Goal: Find specific page/section

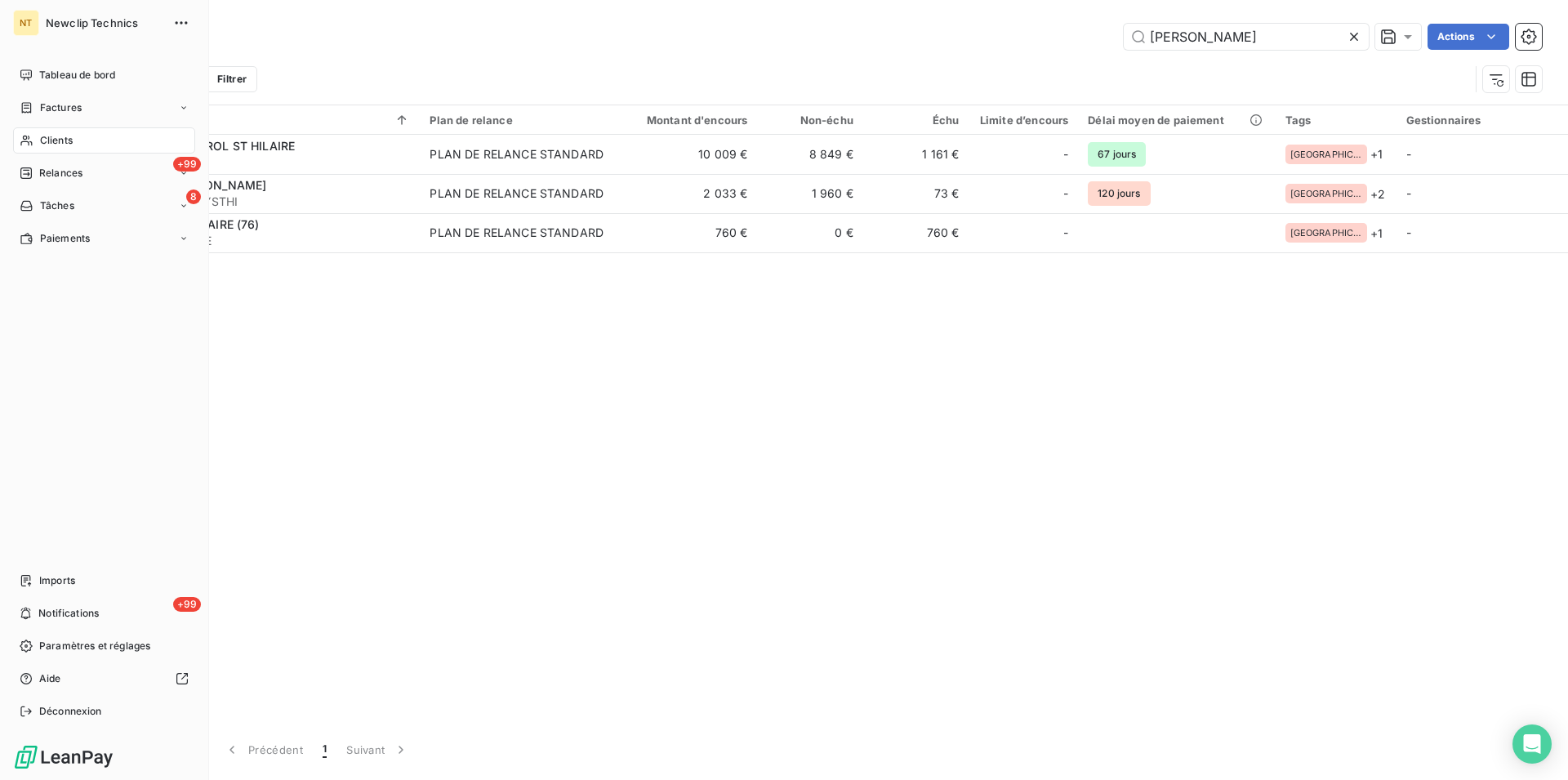
click at [61, 134] on span "Clients" at bounding box center [56, 140] width 33 height 14
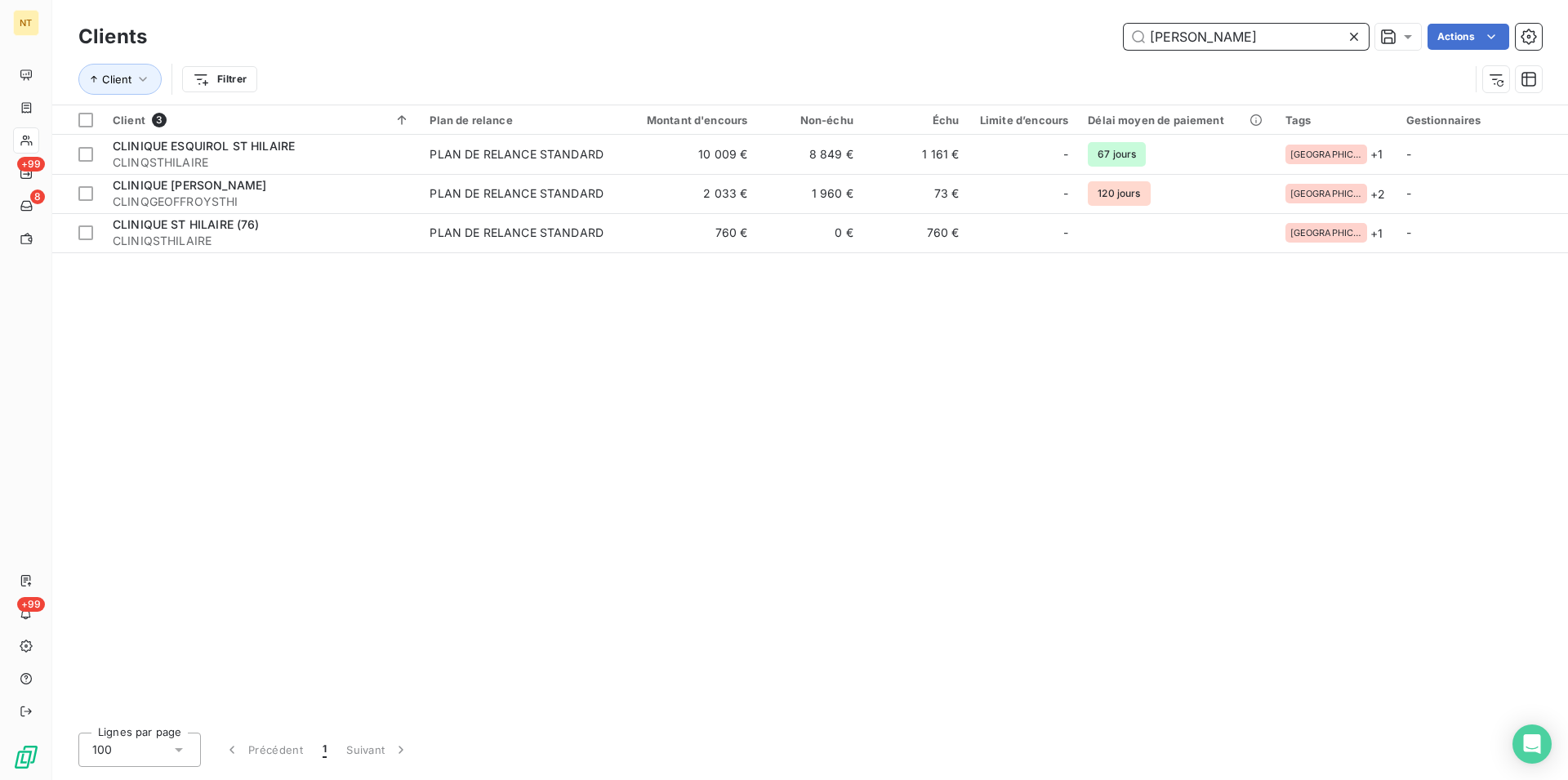
drag, startPoint x: 1188, startPoint y: 32, endPoint x: 1147, endPoint y: 24, distance: 41.8
click at [1147, 24] on input "[PERSON_NAME]" at bounding box center [1246, 36] width 245 height 26
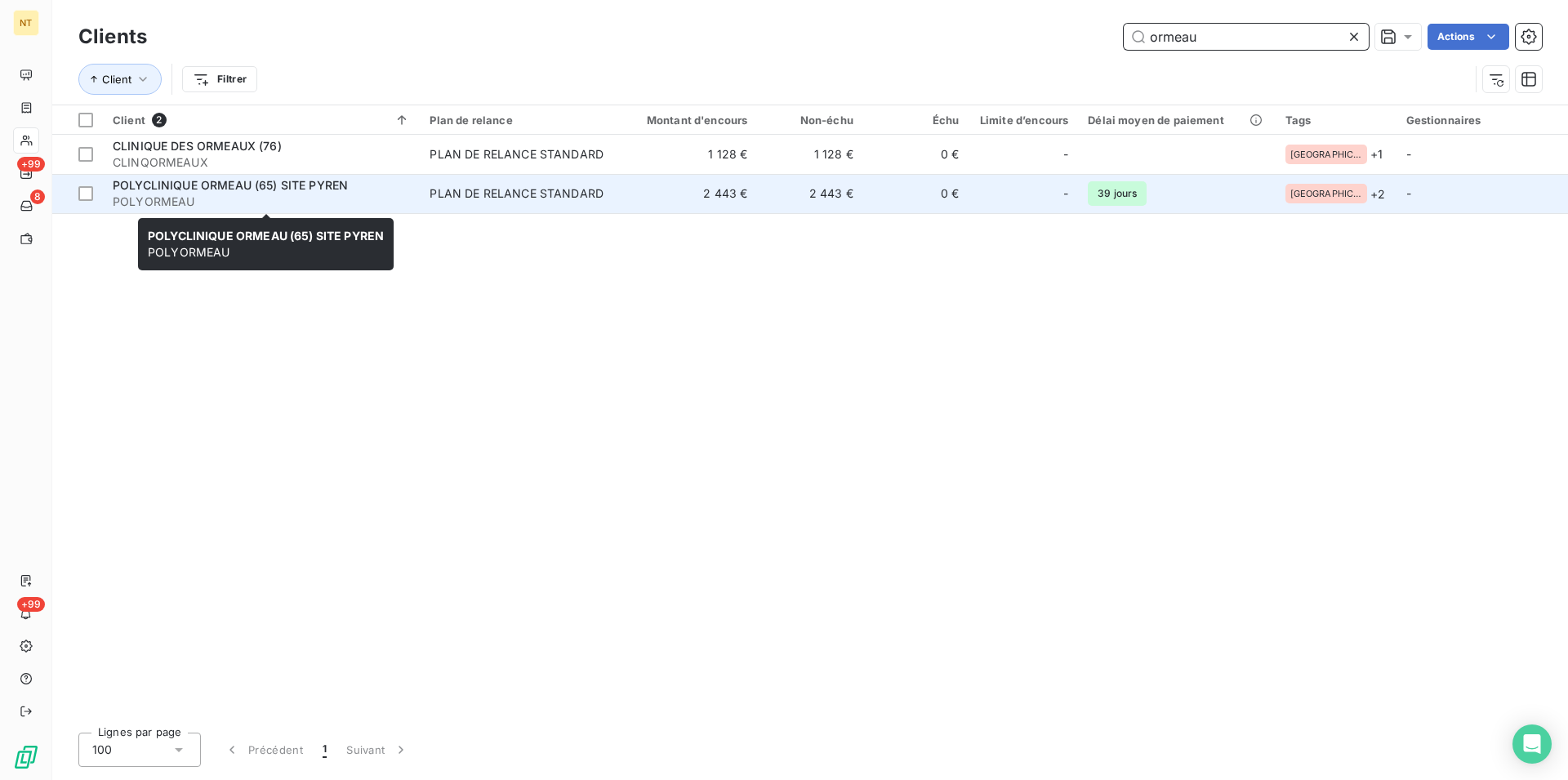
type input "ormeau"
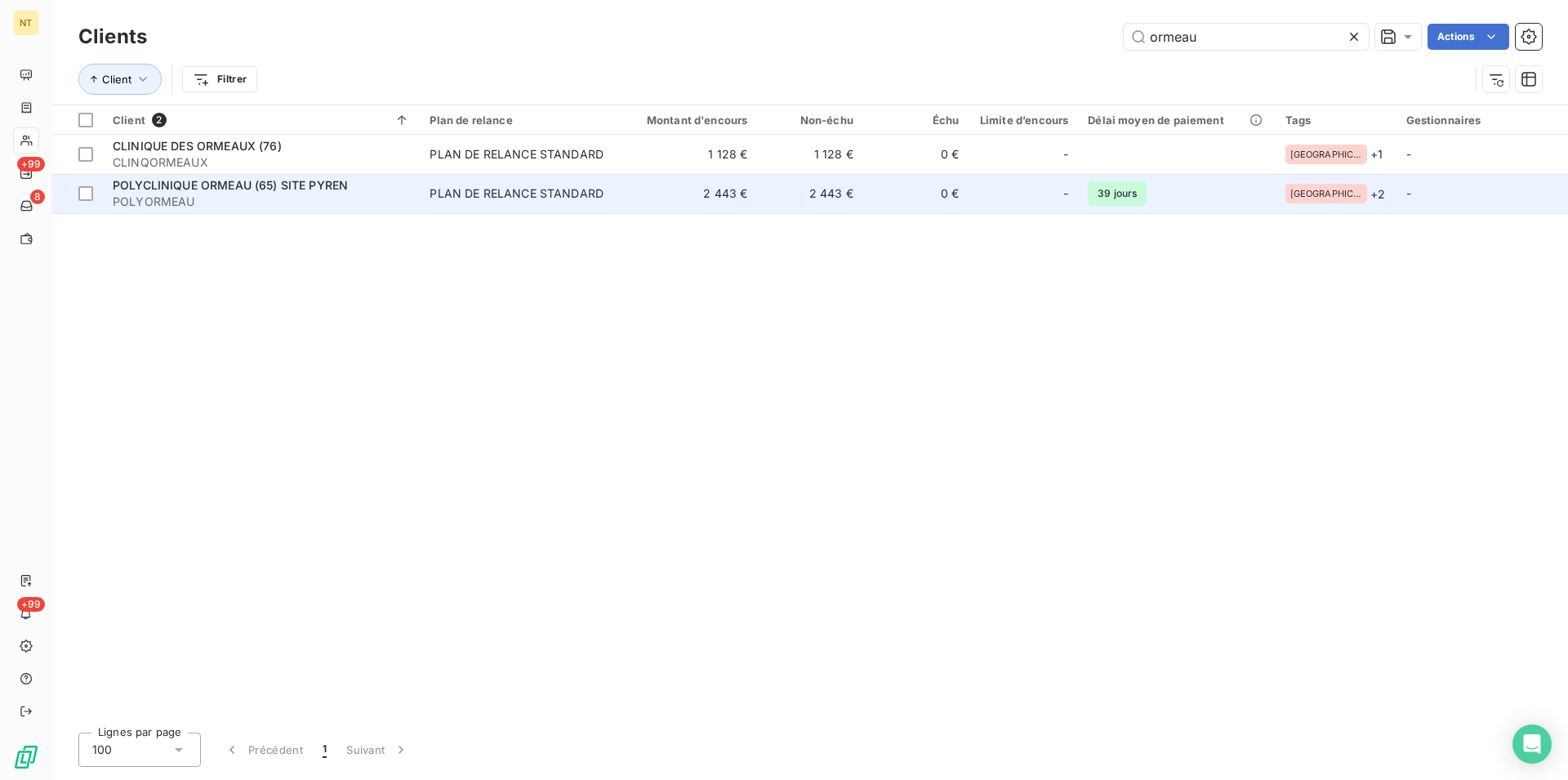
click at [240, 183] on span "POLYCLINIQUE ORMEAU (65) SITE PYREN" at bounding box center [231, 185] width 236 height 13
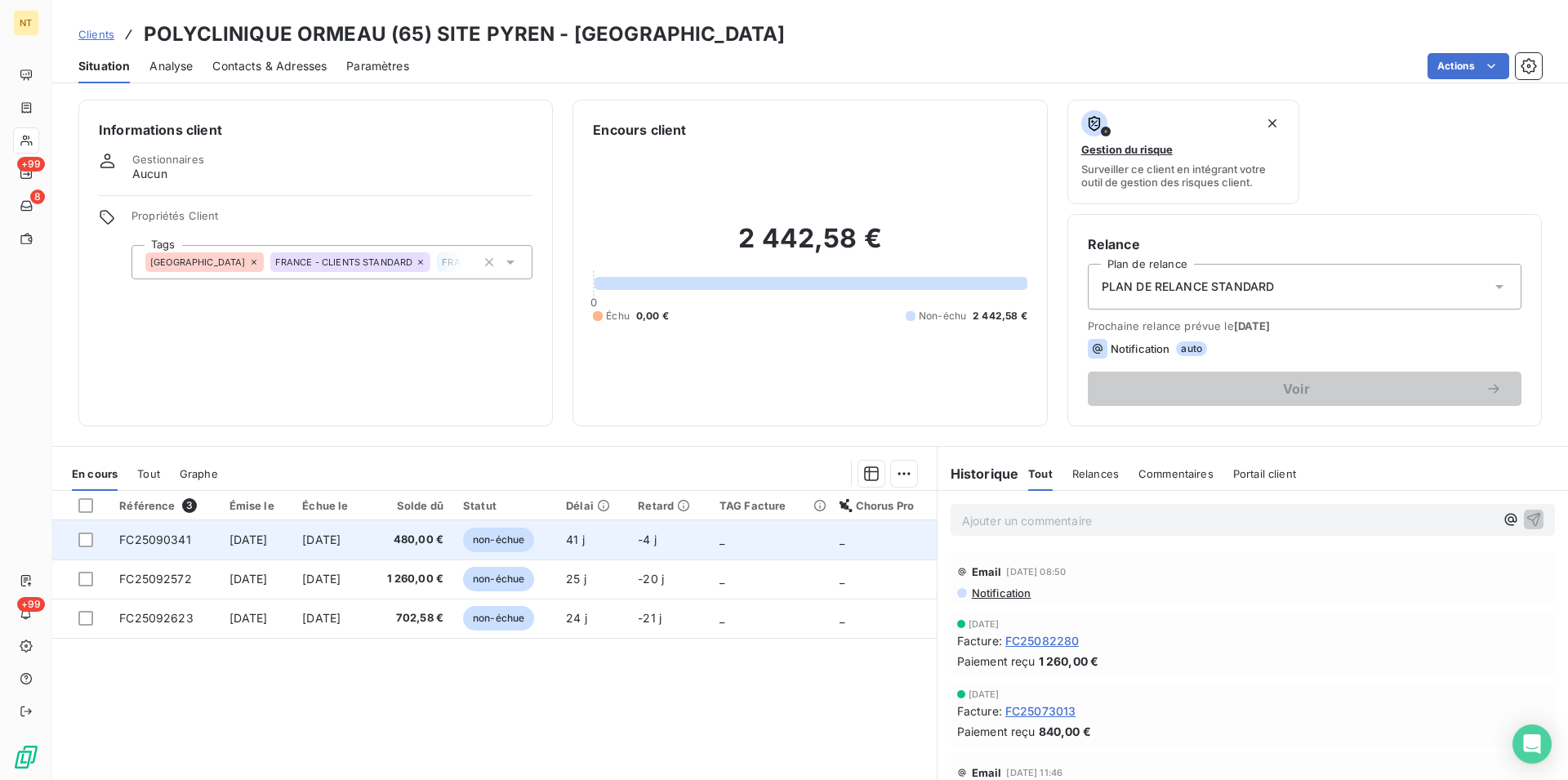
click at [163, 533] on span "FC25090341" at bounding box center [155, 539] width 72 height 13
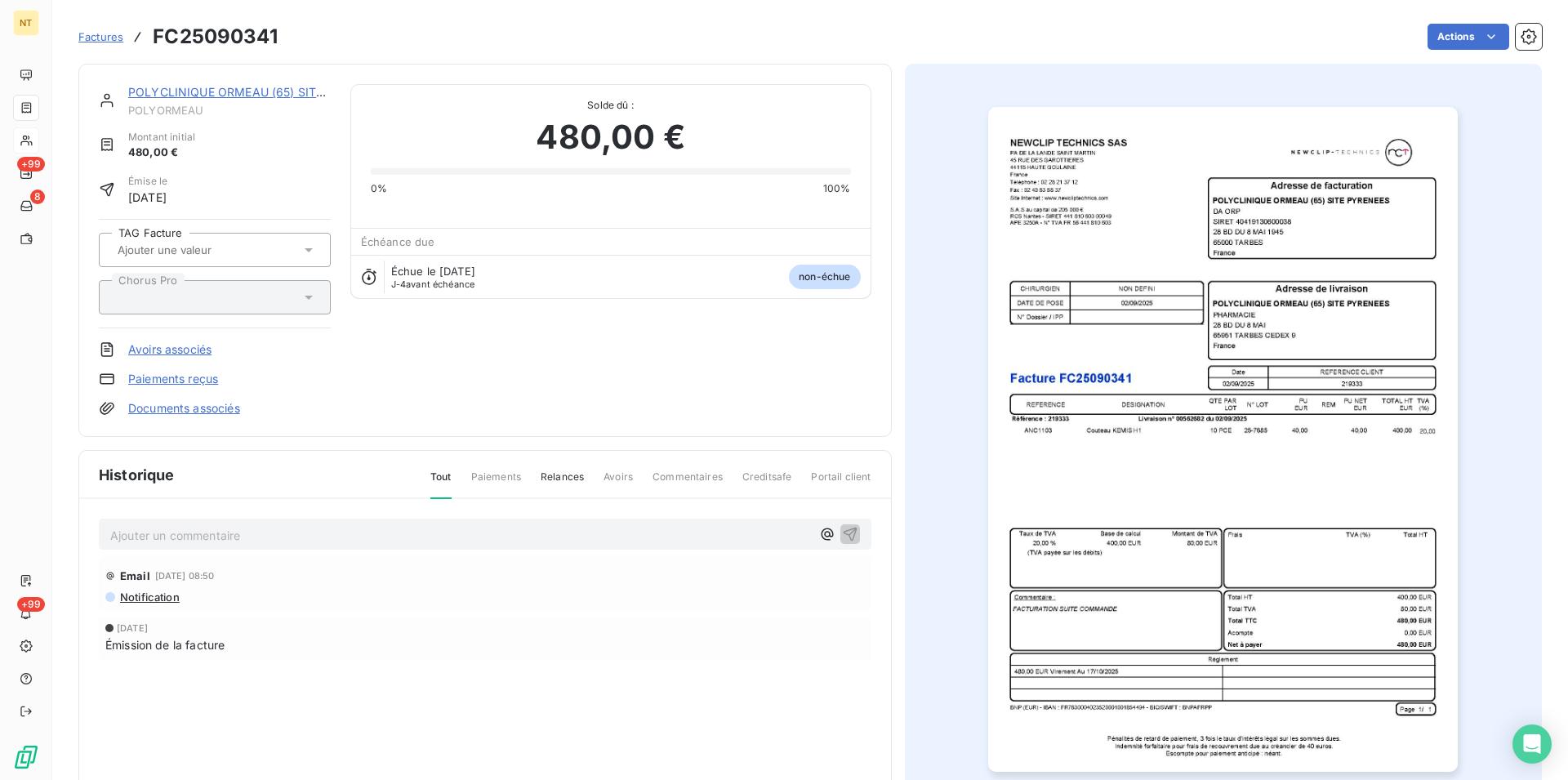
click at [135, 536] on p "Ajouter un commentaire ﻿" at bounding box center [460, 535] width 701 height 20
click at [843, 530] on icon "button" at bounding box center [850, 533] width 16 height 16
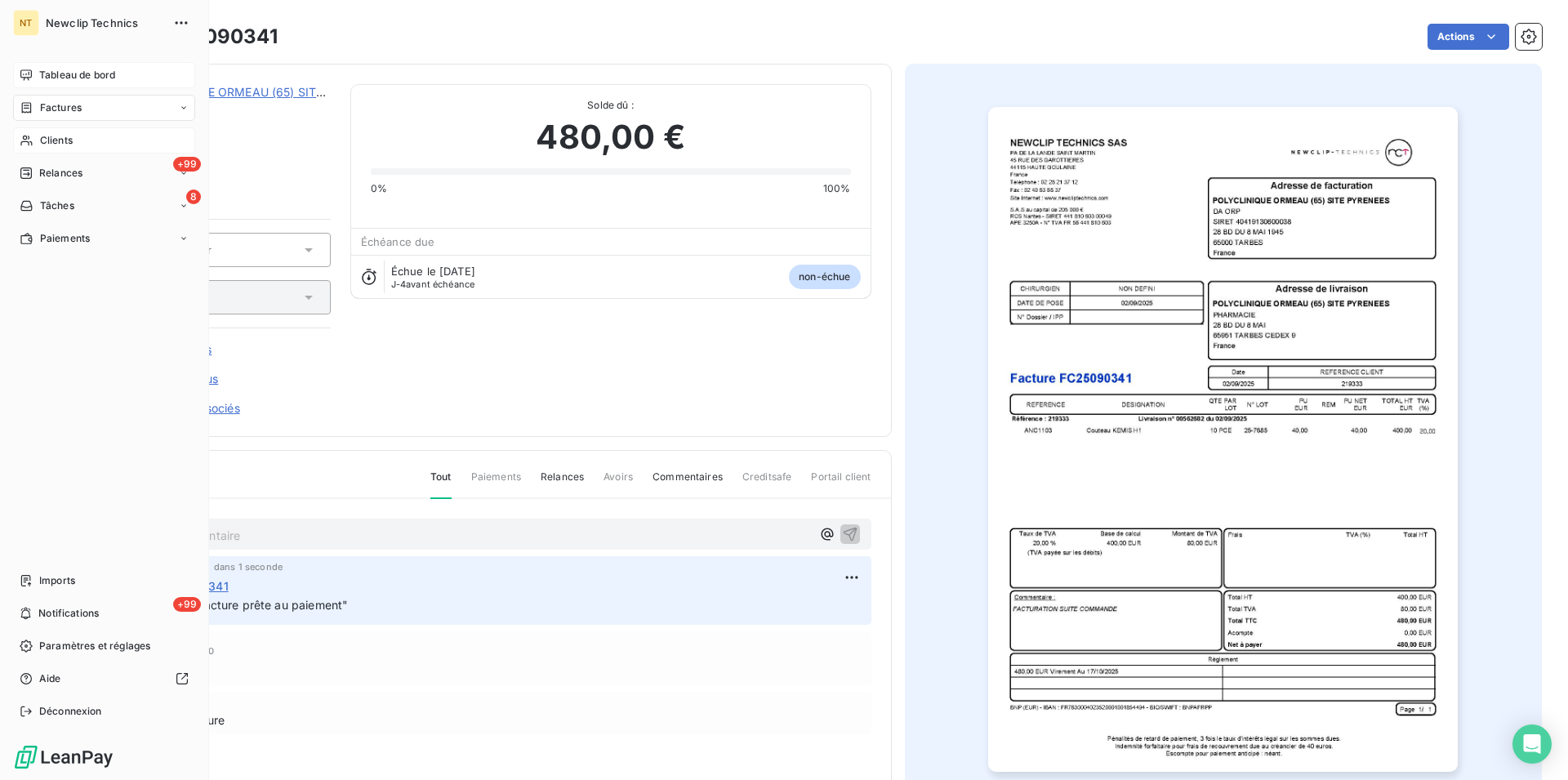
click at [89, 74] on span "Tableau de bord" at bounding box center [77, 75] width 76 height 14
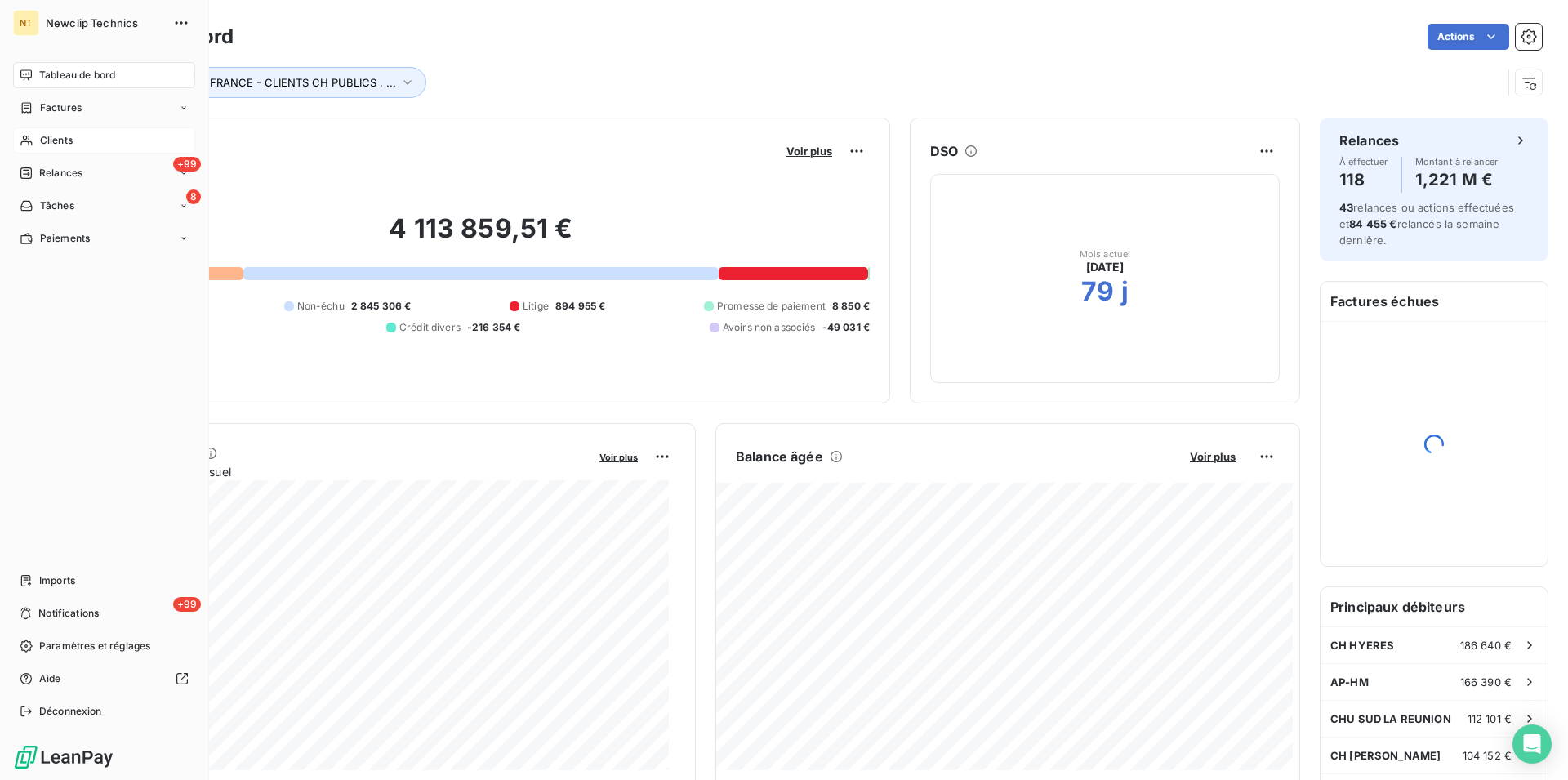
click at [57, 142] on span "Clients" at bounding box center [56, 140] width 33 height 14
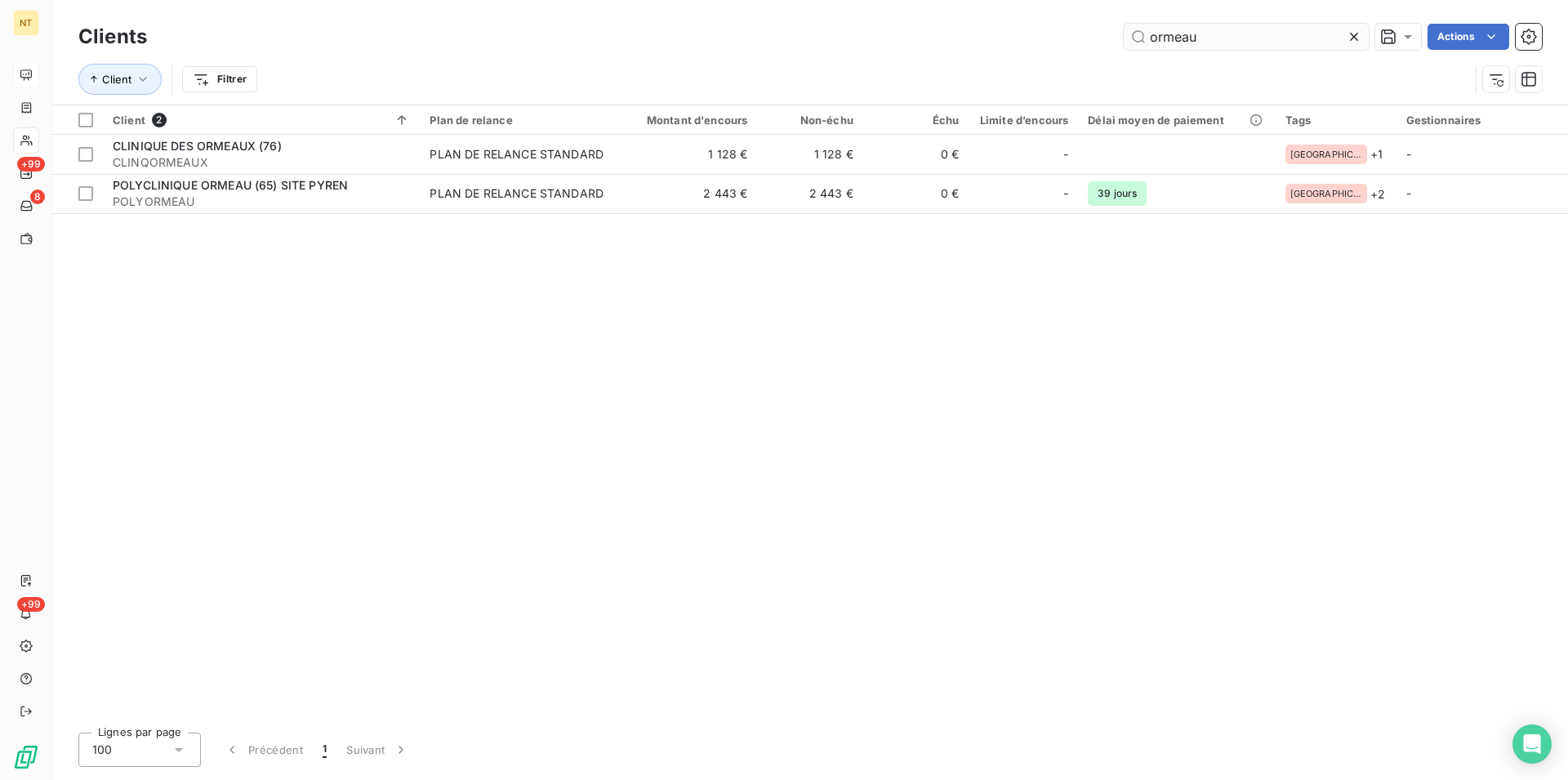
drag, startPoint x: 1204, startPoint y: 33, endPoint x: 1138, endPoint y: 34, distance: 66.0
click at [1138, 34] on input "ormeau" at bounding box center [1246, 36] width 245 height 26
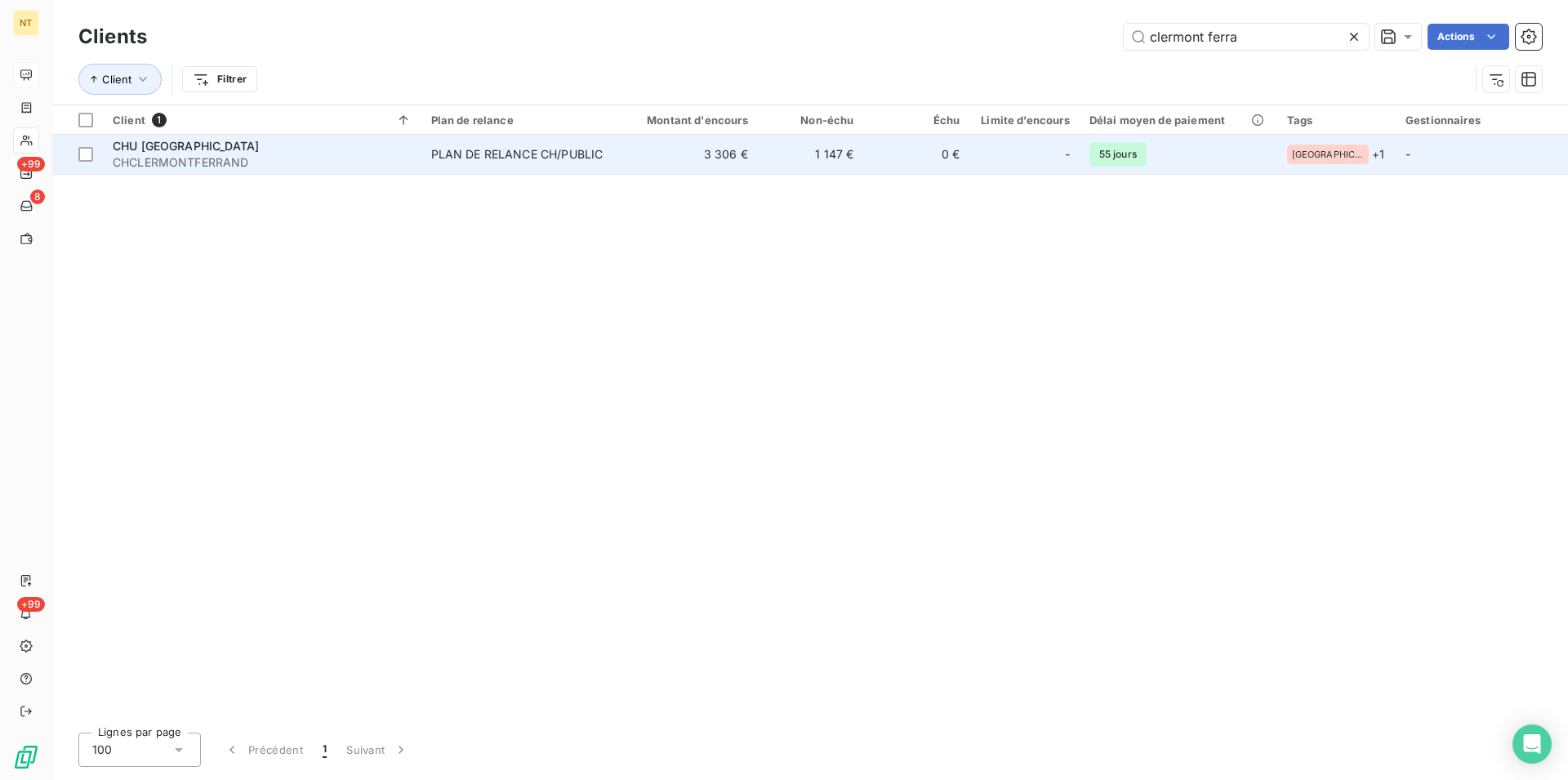
type input "clermont ferra"
click at [192, 144] on span "CHU [GEOGRAPHIC_DATA]" at bounding box center [186, 146] width 146 height 13
